Goal: Task Accomplishment & Management: Manage account settings

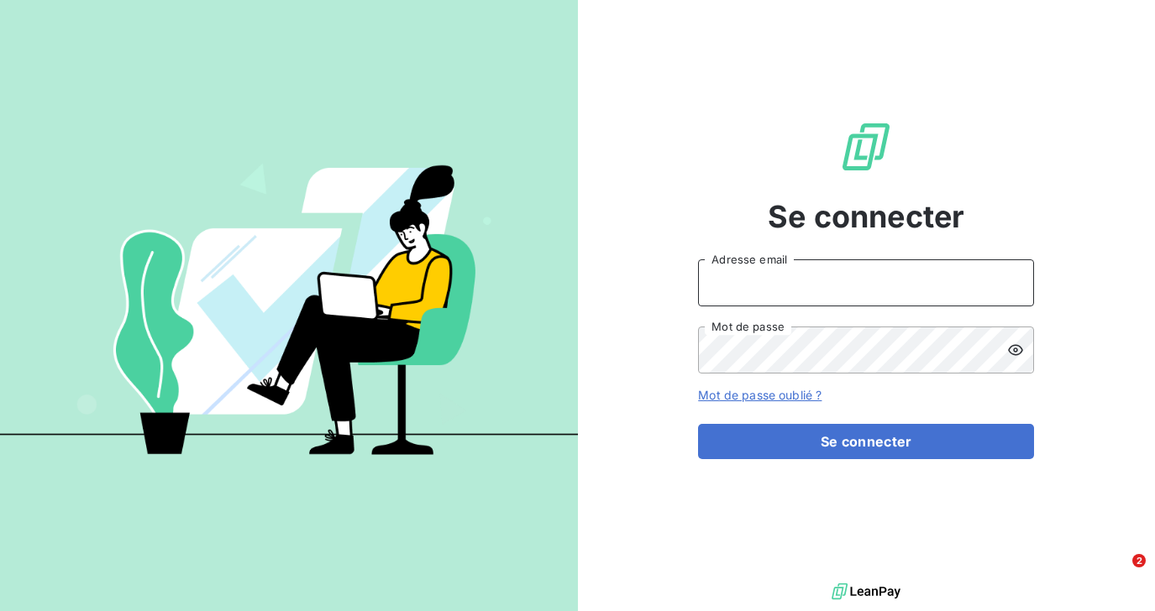
click at [773, 272] on input "Adresse email" at bounding box center [866, 283] width 336 height 47
type input "[EMAIL_ADDRESS][DOMAIN_NAME]"
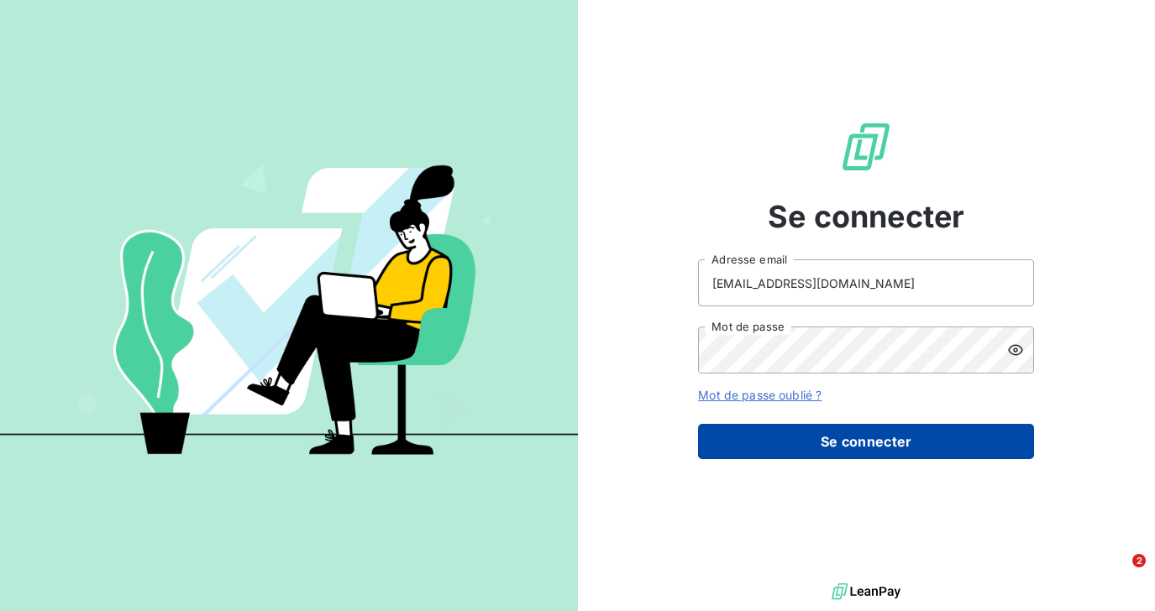
click at [753, 441] on button "Se connecter" at bounding box center [866, 441] width 336 height 35
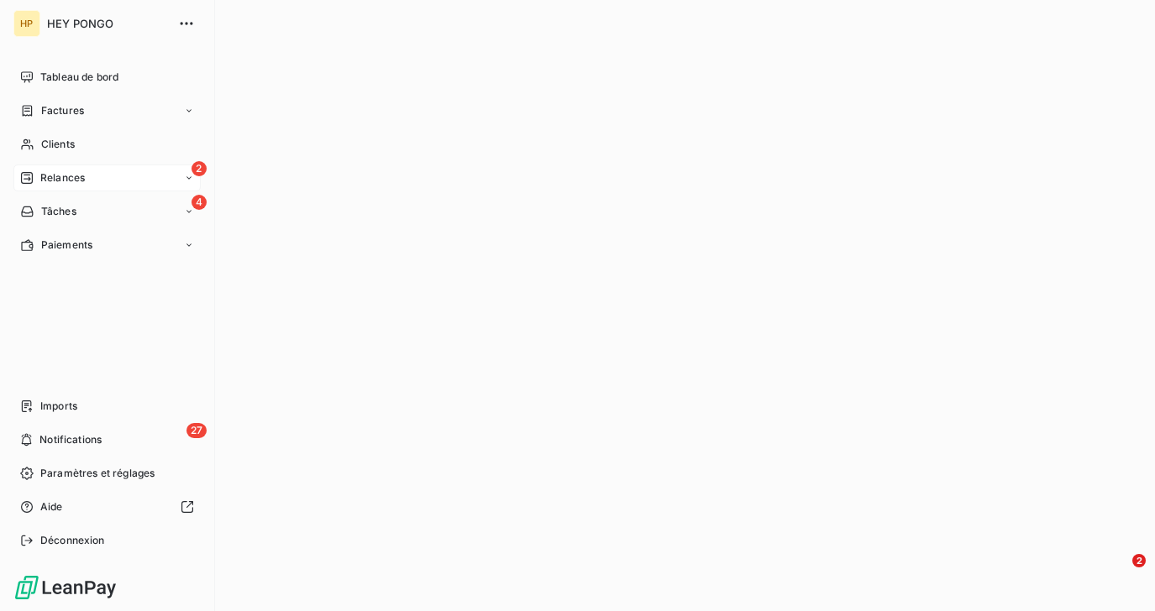
click at [50, 183] on span "Relances" at bounding box center [62, 177] width 45 height 15
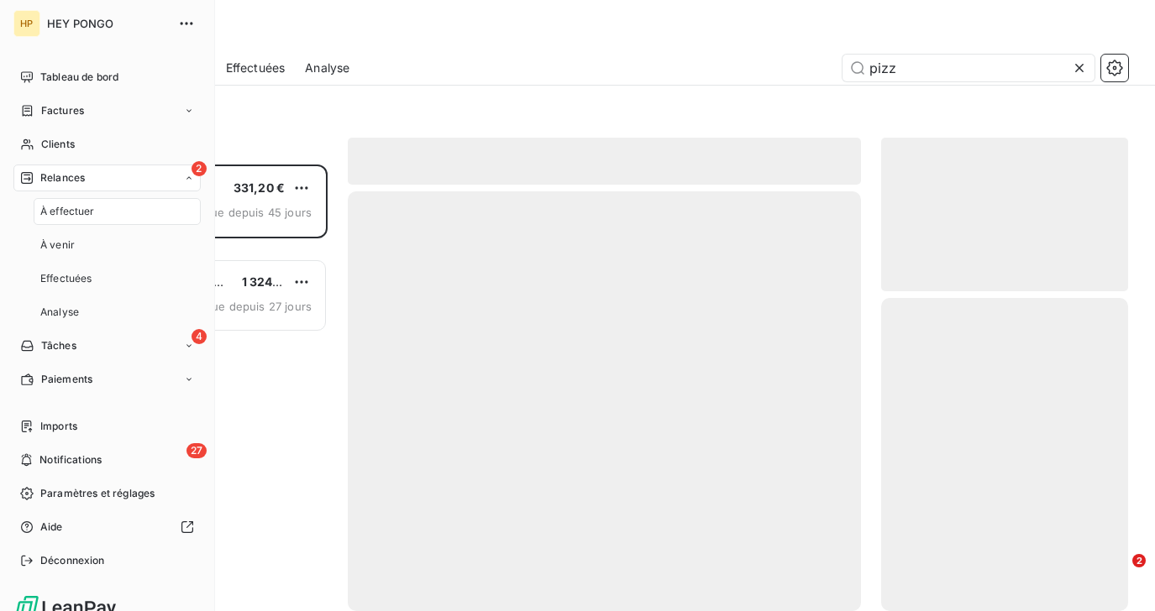
scroll to position [447, 246]
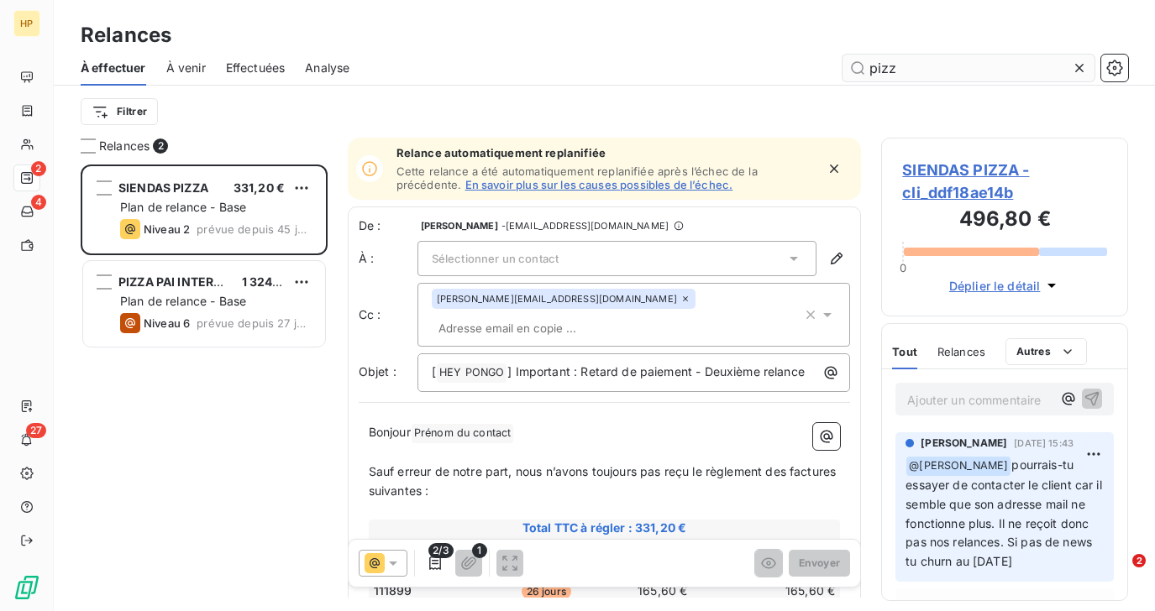
drag, startPoint x: 927, startPoint y: 71, endPoint x: 863, endPoint y: 76, distance: 64.8
click at [863, 76] on input "pizz" at bounding box center [968, 68] width 252 height 27
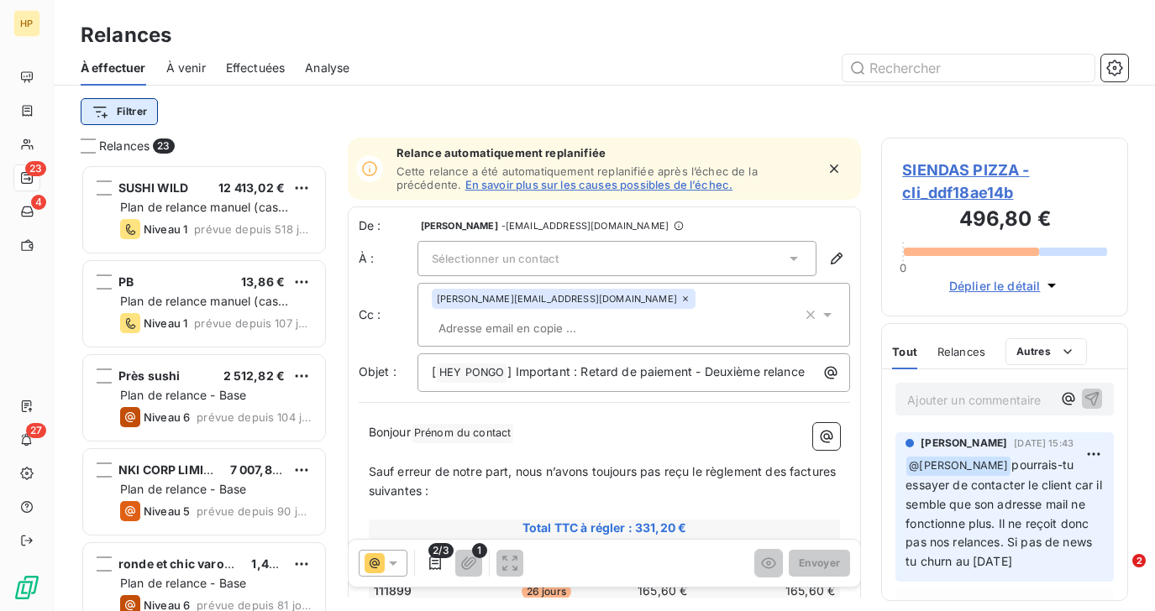
click at [137, 117] on html "HP 23 4 27 Relances À effectuer À venir Effectuées Analyse Filtrer Relances 23 …" at bounding box center [577, 305] width 1155 height 611
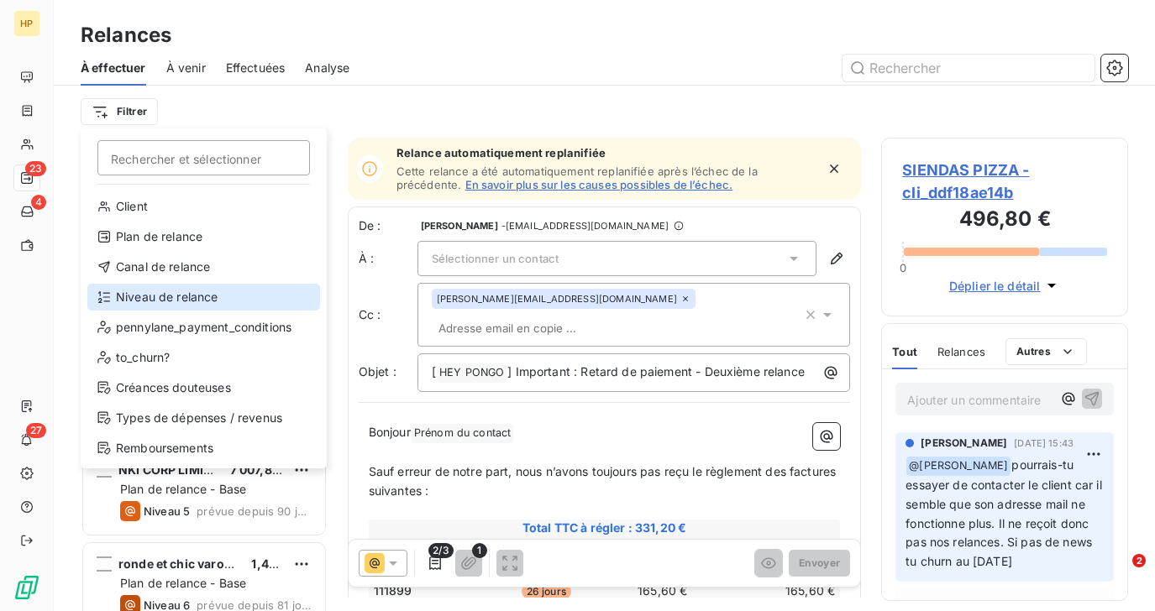
click at [154, 291] on div "Niveau de relance" at bounding box center [203, 297] width 233 height 27
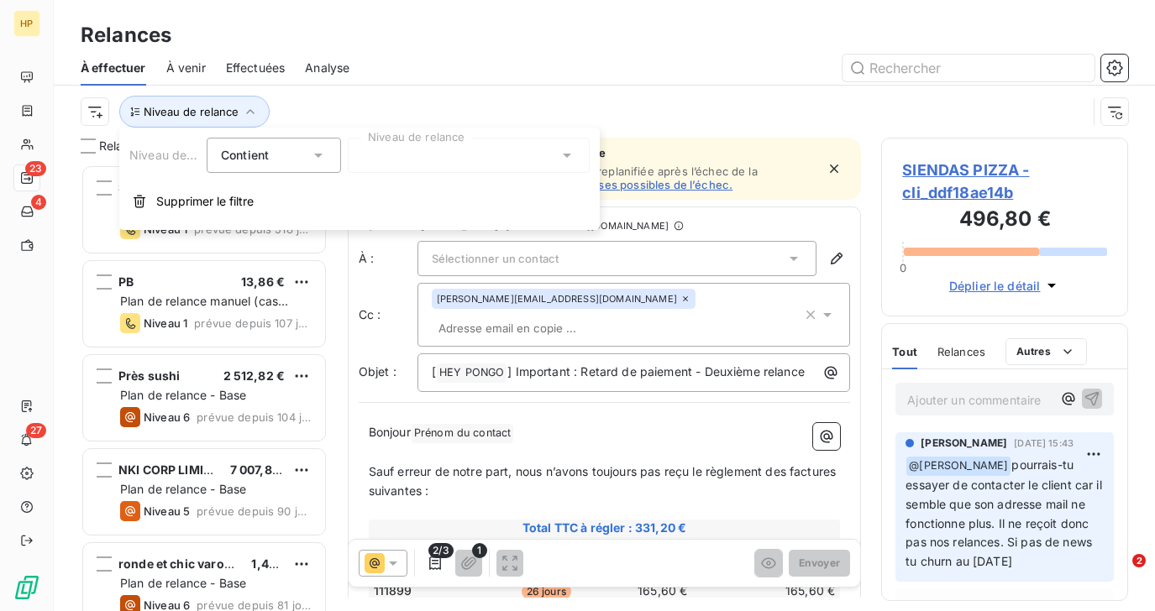
click at [365, 157] on div at bounding box center [469, 155] width 242 height 35
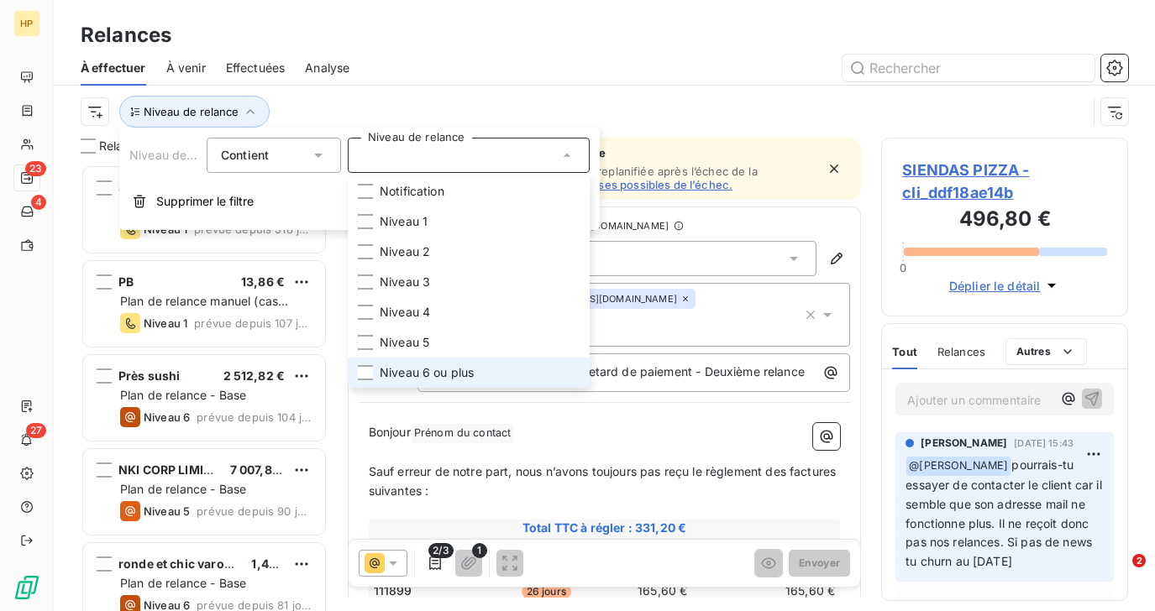
click at [393, 367] on span "Niveau 6 ou plus" at bounding box center [427, 373] width 94 height 17
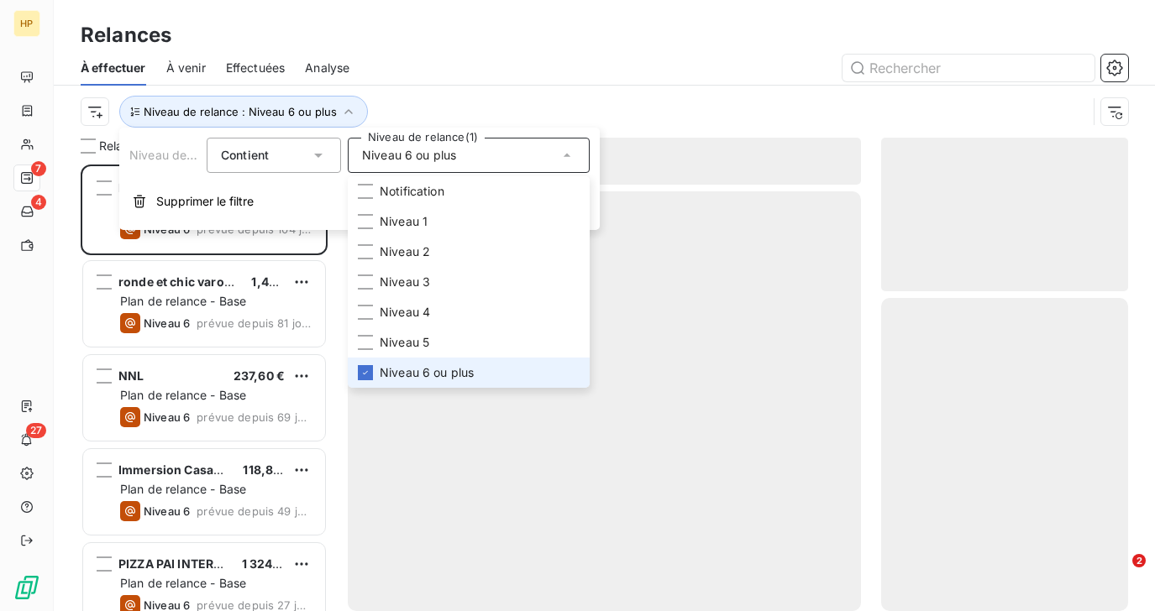
scroll to position [447, 246]
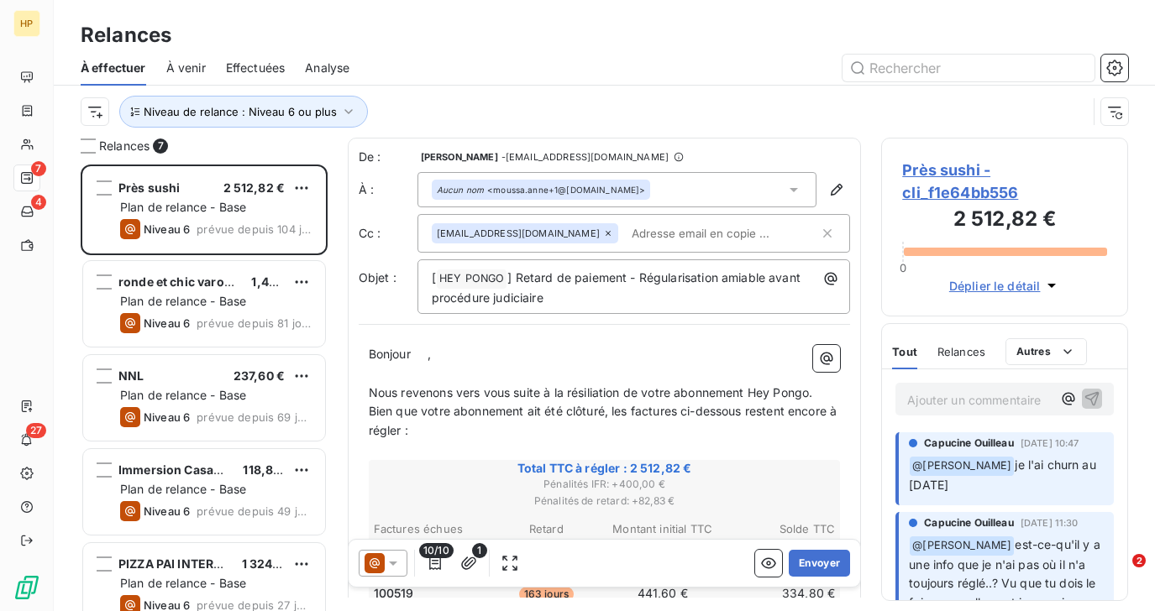
click at [470, 104] on div "Niveau de relance : Niveau 6 ou plus" at bounding box center [584, 112] width 1006 height 32
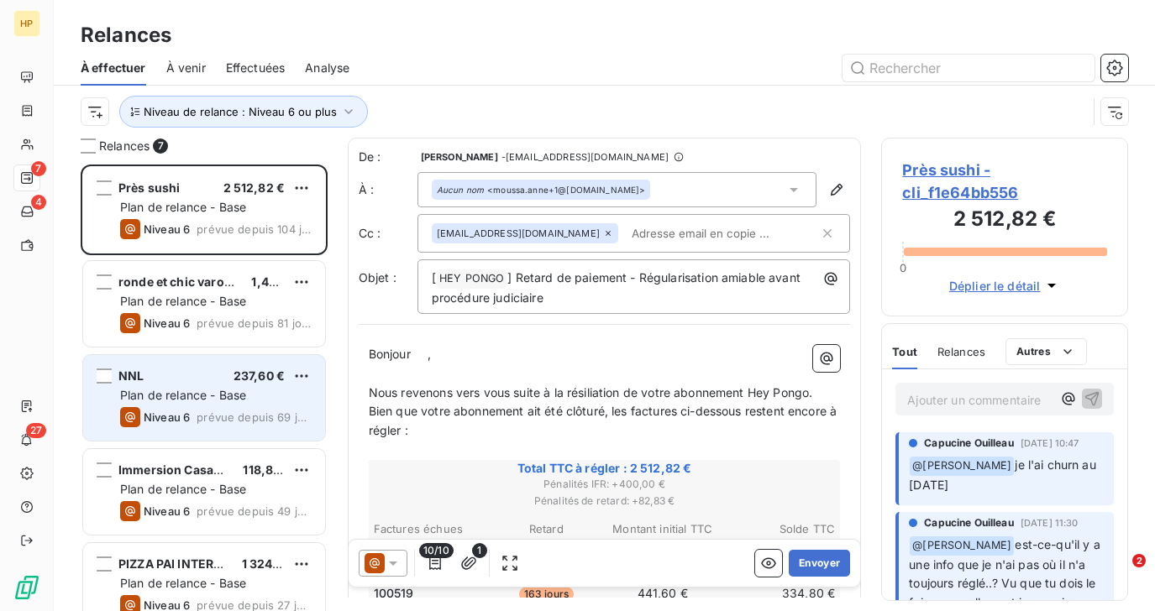
scroll to position [212, 0]
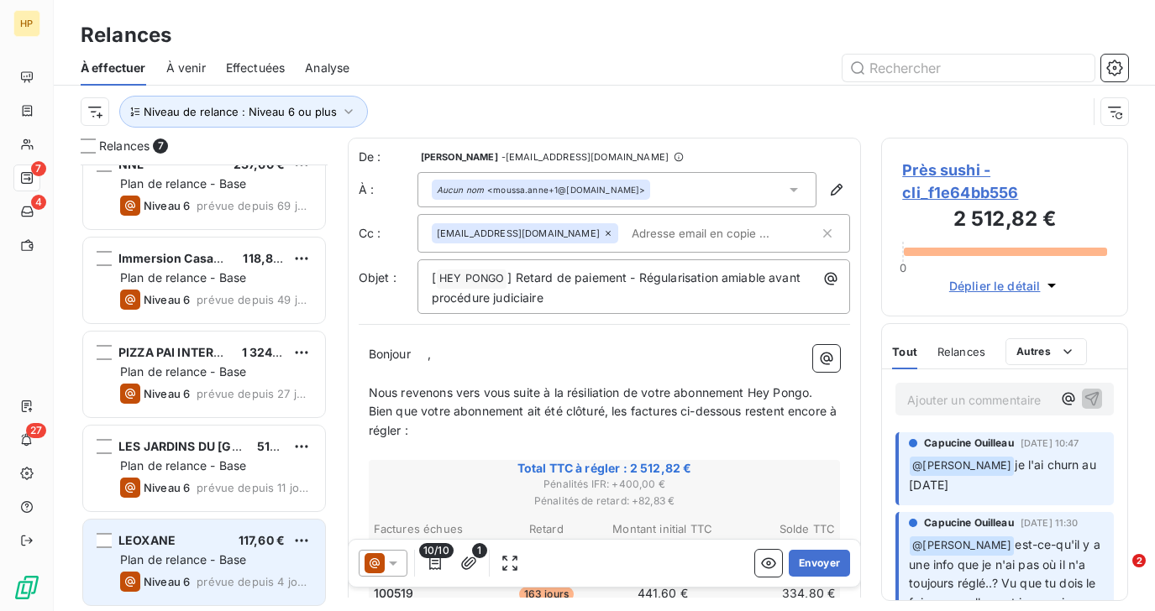
click at [181, 548] on div "LEOXANE 117,60 € Plan de relance - Base Niveau 6 prévue depuis 4 jours" at bounding box center [204, 563] width 242 height 86
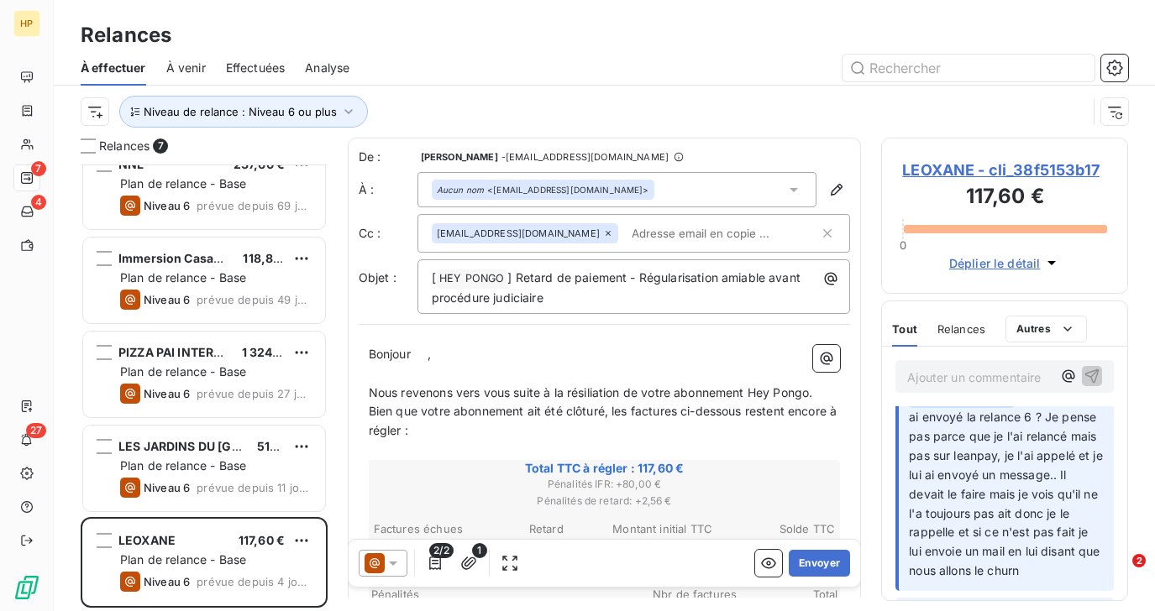
scroll to position [200, 0]
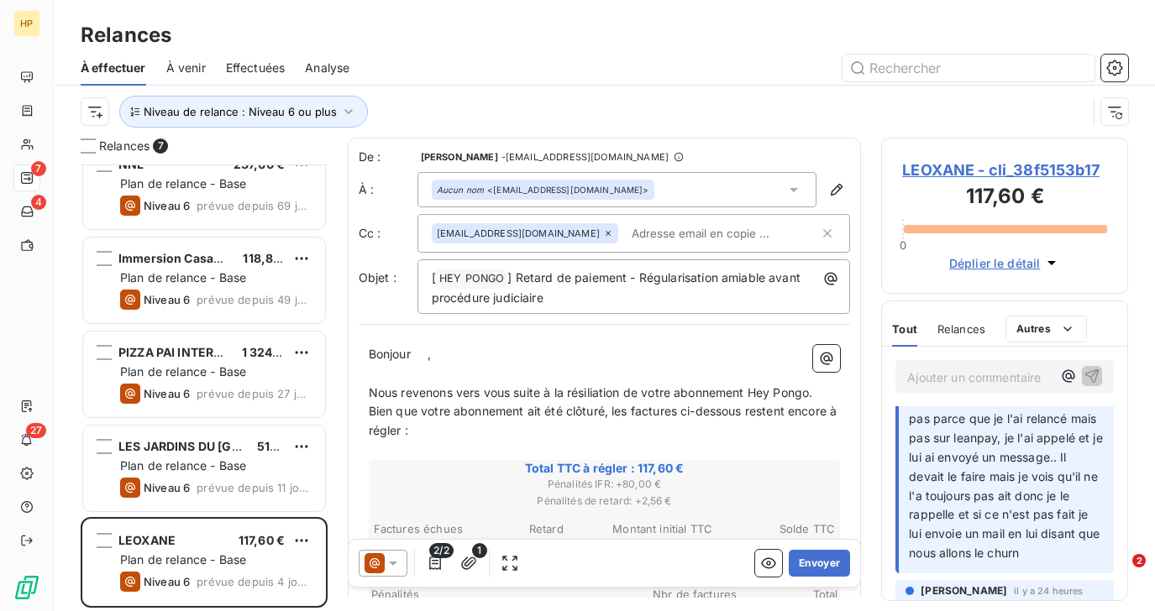
click at [962, 383] on p "Ajouter un commentaire ﻿" at bounding box center [979, 377] width 144 height 21
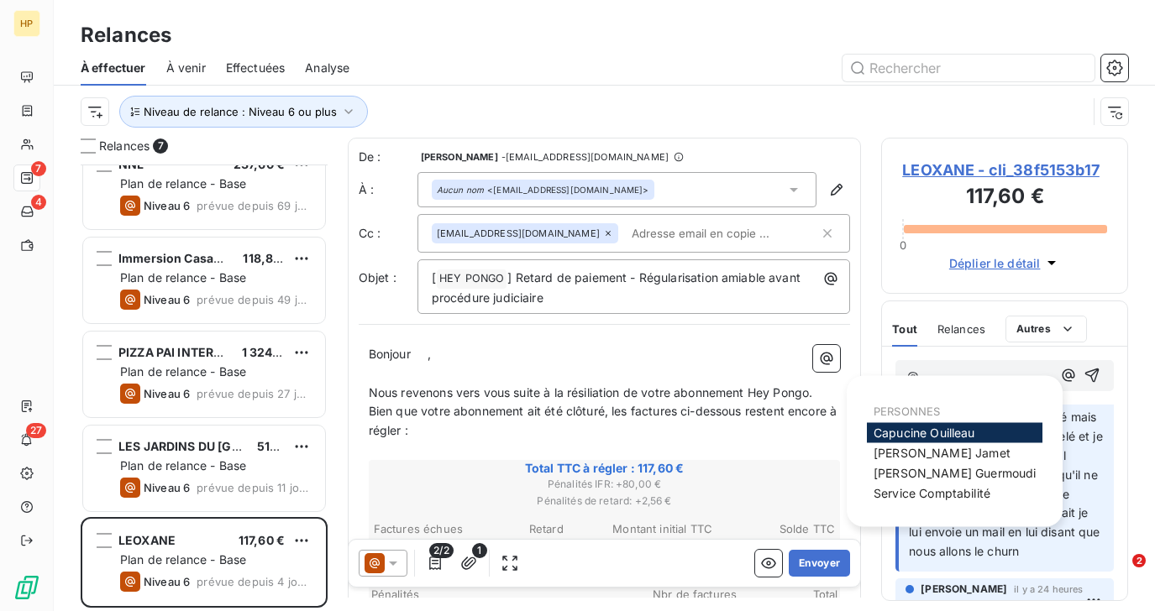
scroll to position [197, 0]
click at [935, 428] on span "[PERSON_NAME]" at bounding box center [924, 433] width 102 height 14
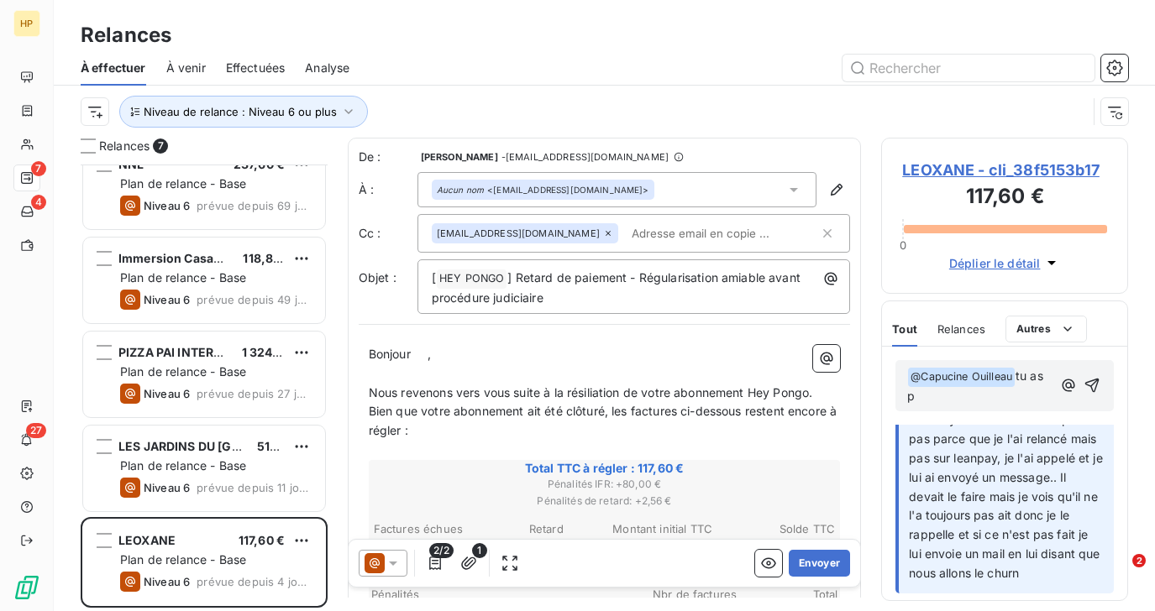
scroll to position [217, 0]
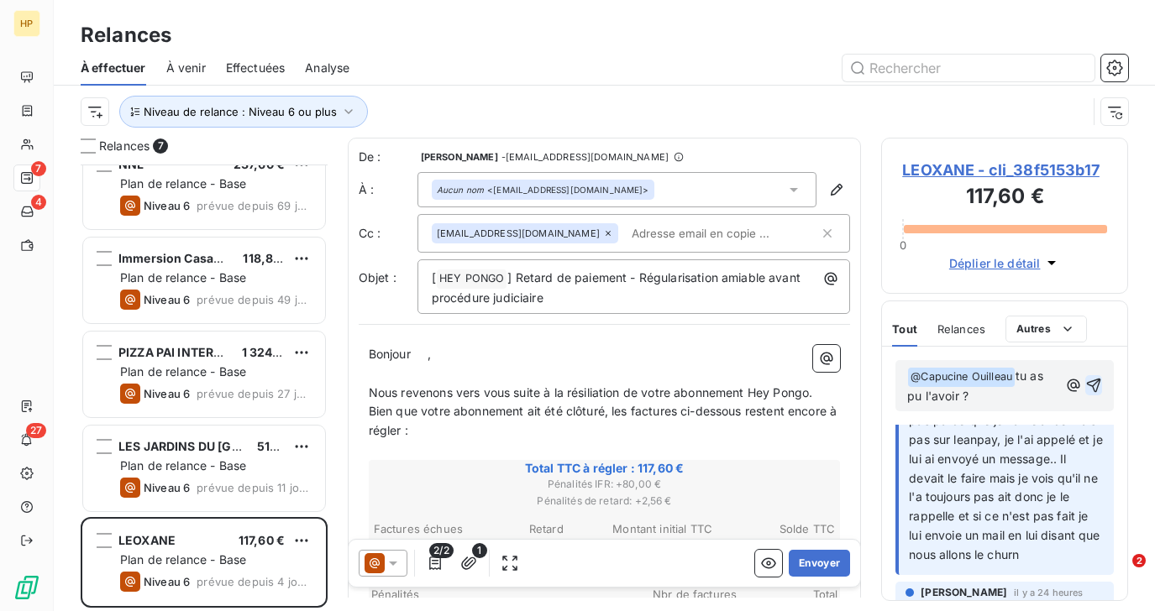
click at [1094, 385] on icon "button" at bounding box center [1093, 385] width 17 height 17
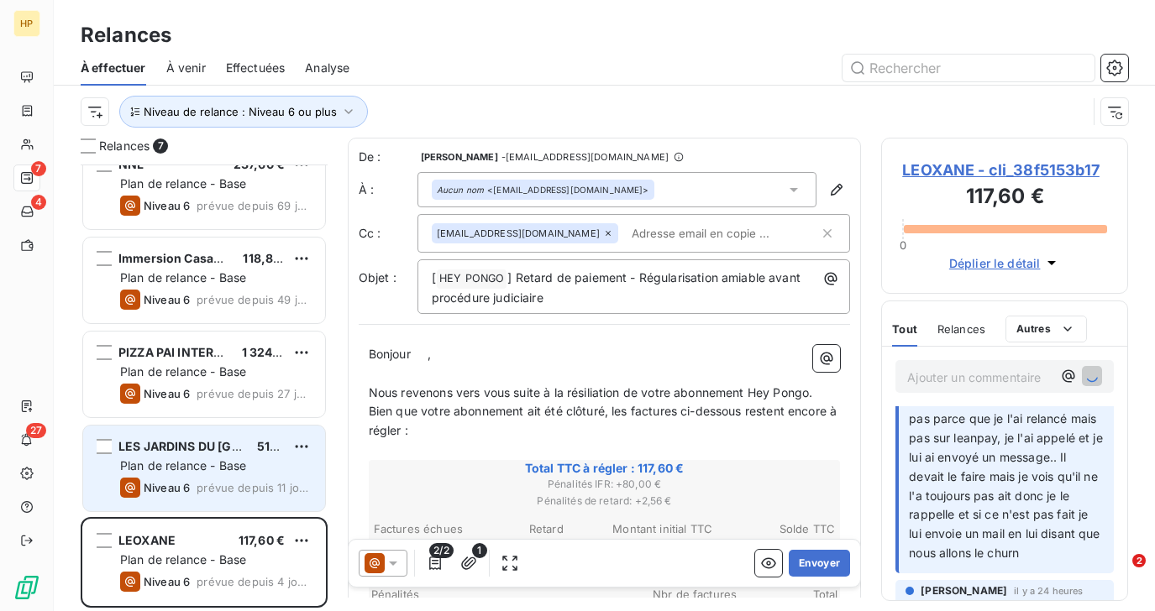
click at [207, 471] on span "Plan de relance - Base" at bounding box center [183, 466] width 126 height 14
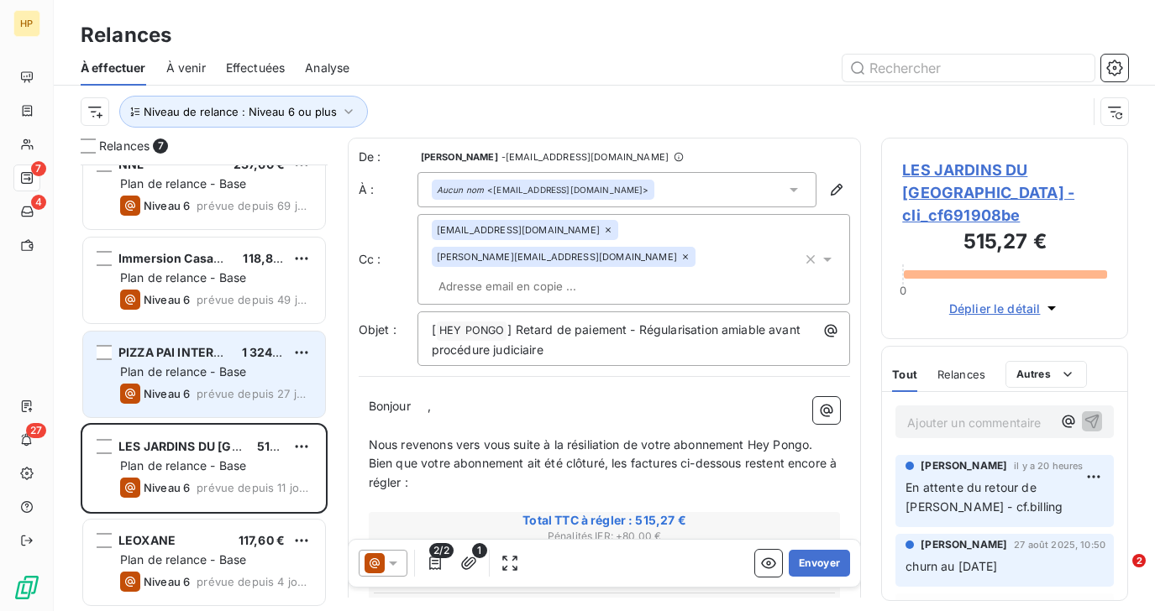
click at [193, 385] on div "Niveau 6 prévue depuis 27 jours" at bounding box center [215, 394] width 191 height 20
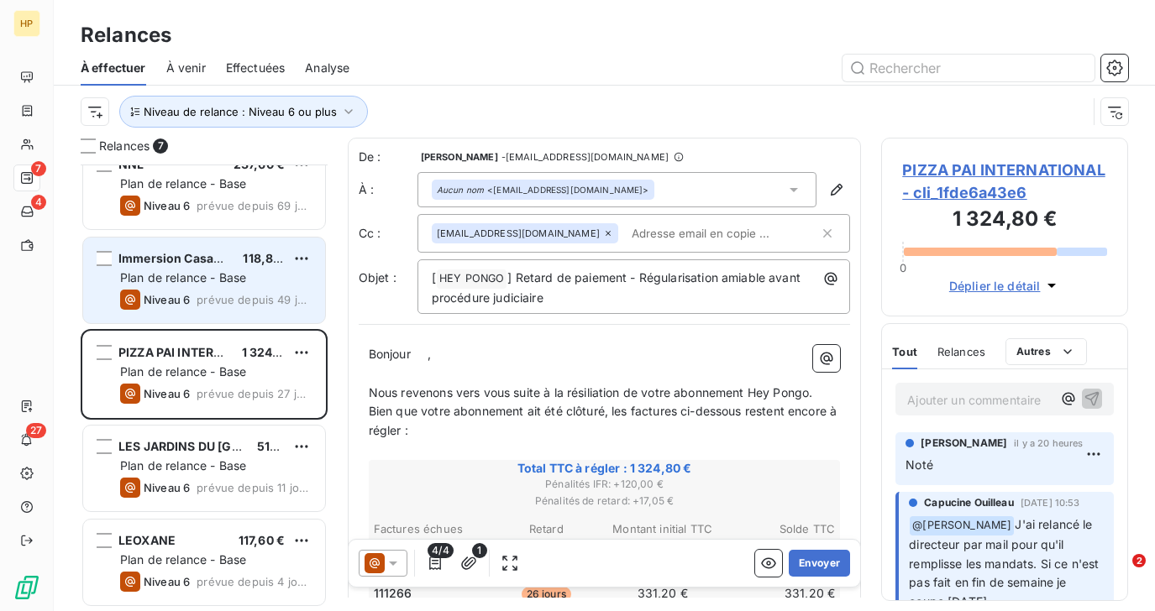
click at [206, 274] on span "Plan de relance - Base" at bounding box center [183, 277] width 126 height 14
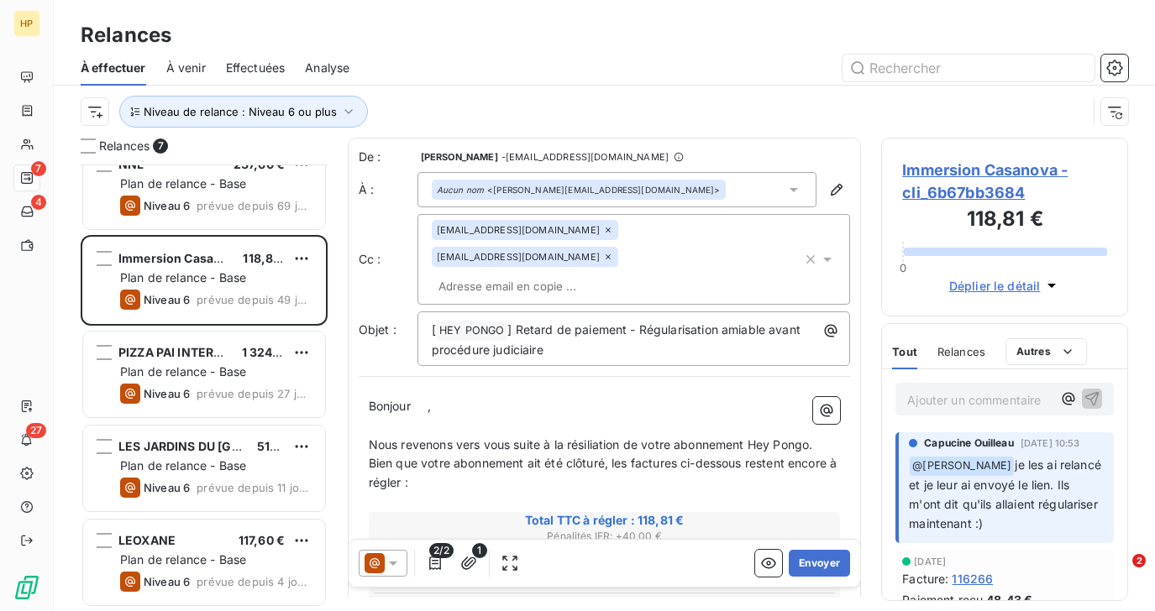
click at [977, 176] on span "Immersion Casanova - cli_6b67bb3684" at bounding box center [1004, 181] width 205 height 45
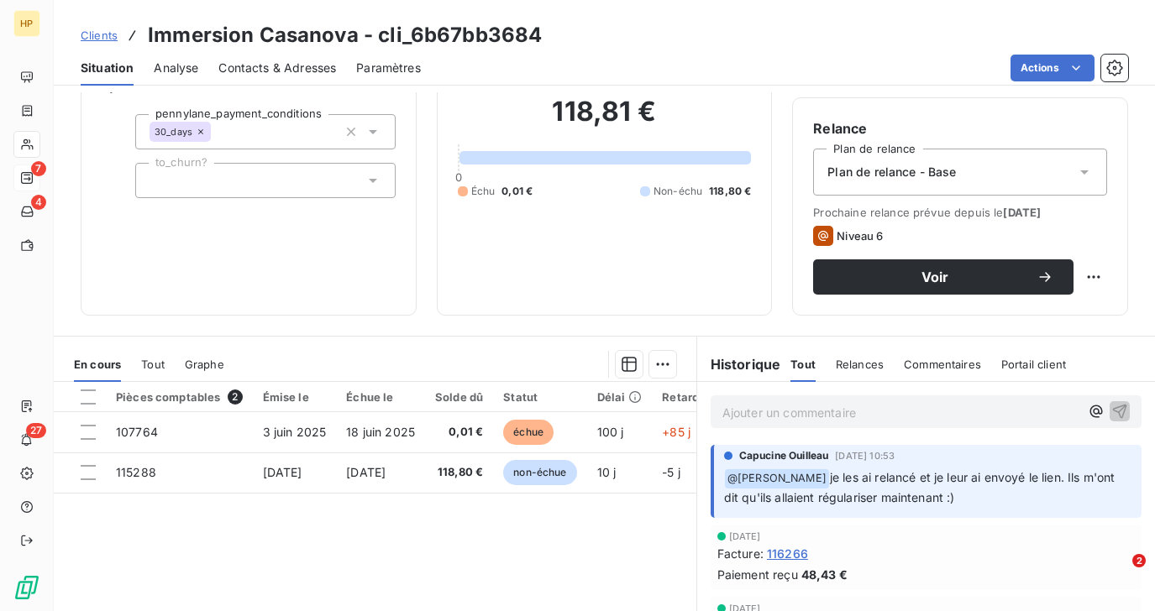
scroll to position [183, 0]
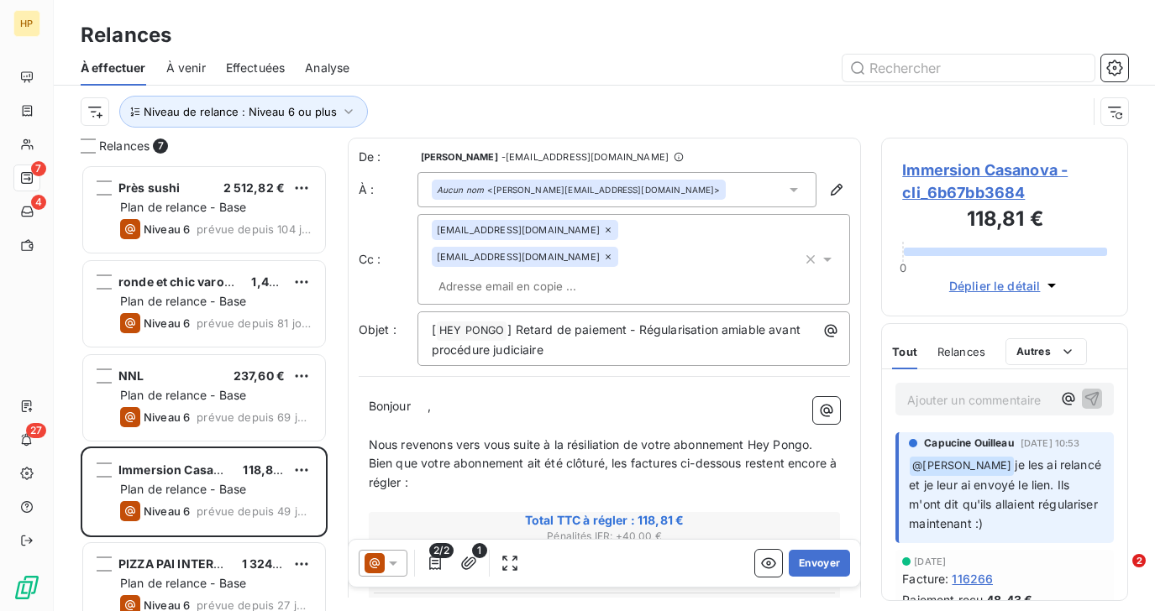
scroll to position [447, 246]
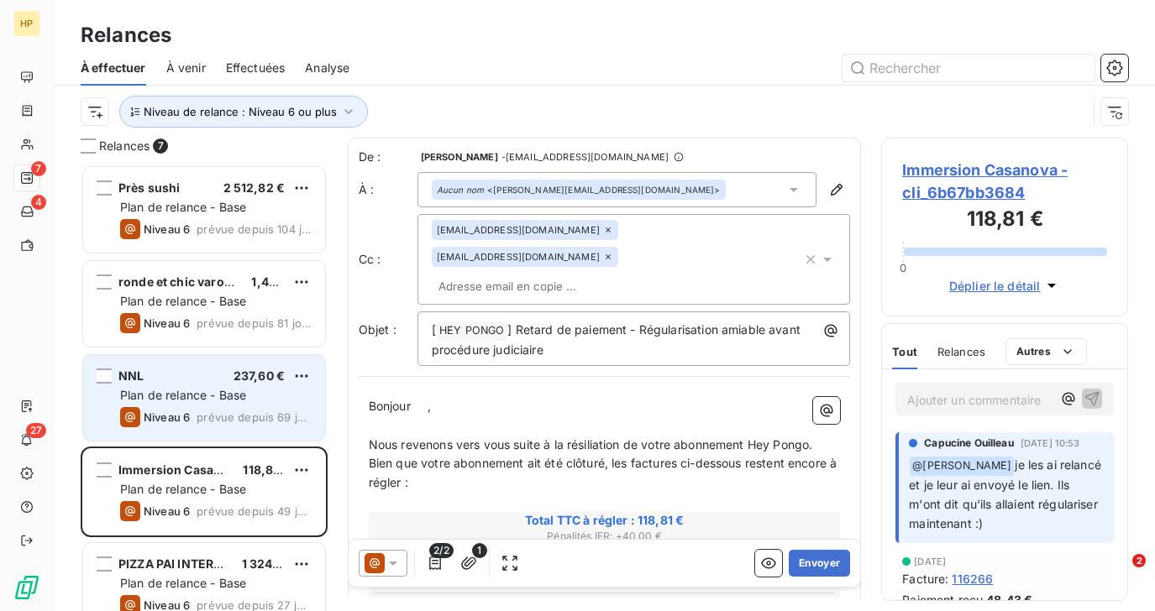
click at [170, 388] on span "Plan de relance - Base" at bounding box center [183, 395] width 126 height 14
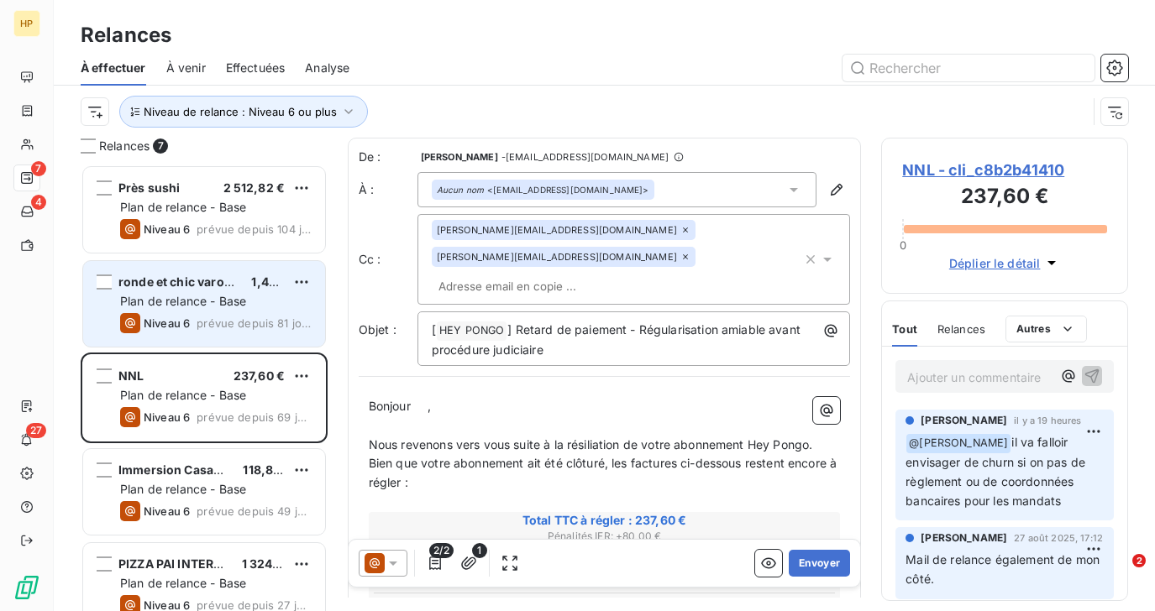
click at [173, 320] on span "Niveau 6" at bounding box center [167, 323] width 46 height 13
